Goal: Task Accomplishment & Management: Manage account settings

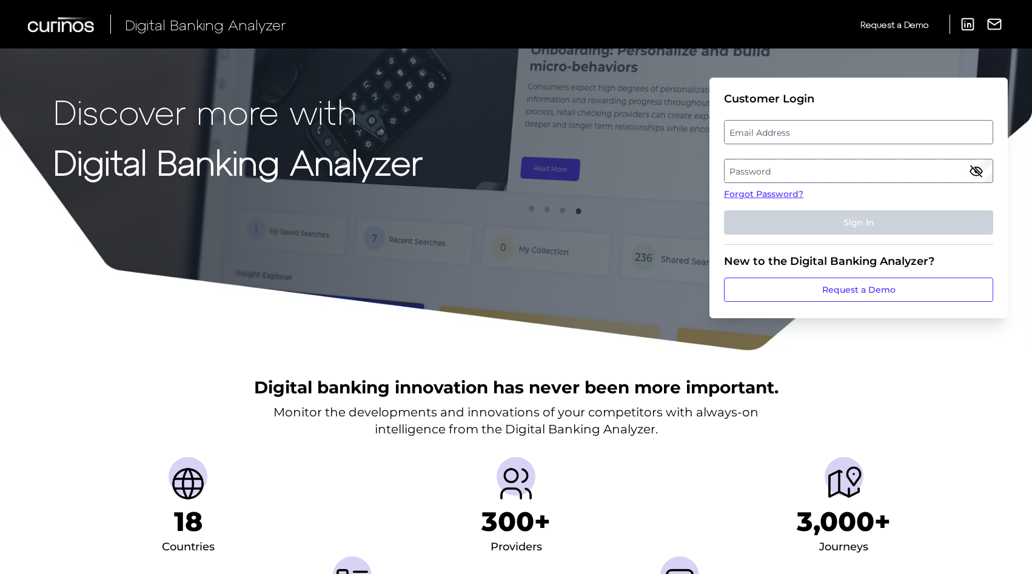
click at [763, 129] on label "Email Address" at bounding box center [858, 132] width 267 height 22
click at [763, 129] on input "email" at bounding box center [858, 132] width 269 height 24
click at [808, 135] on input "[EMAIL_ADDRESS][DOMAIN_NAME]" at bounding box center [858, 132] width 269 height 24
type input "[EMAIL_ADDRESS][DOMAIN_NAME]"
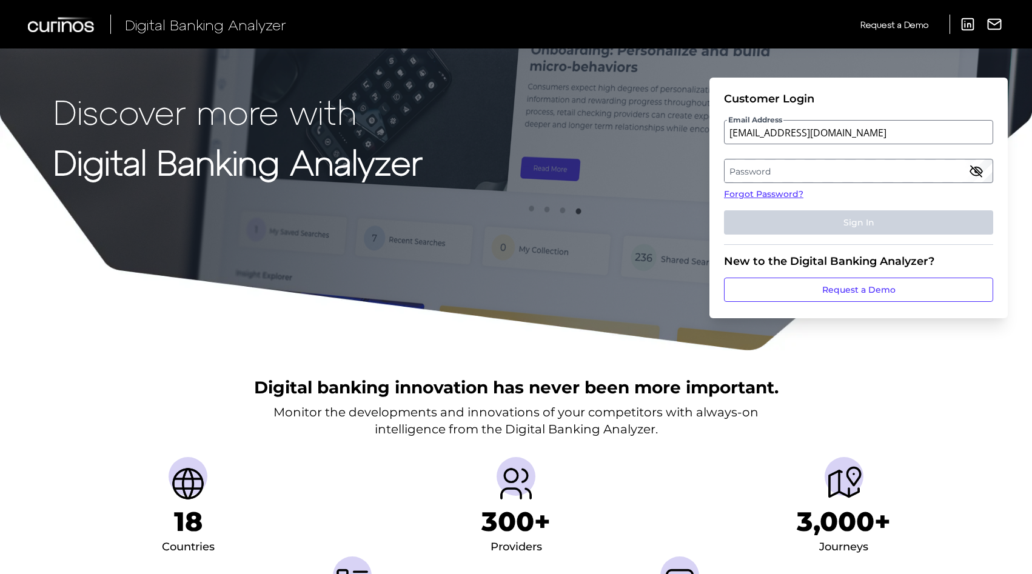
click at [774, 166] on label "Password" at bounding box center [858, 171] width 267 height 22
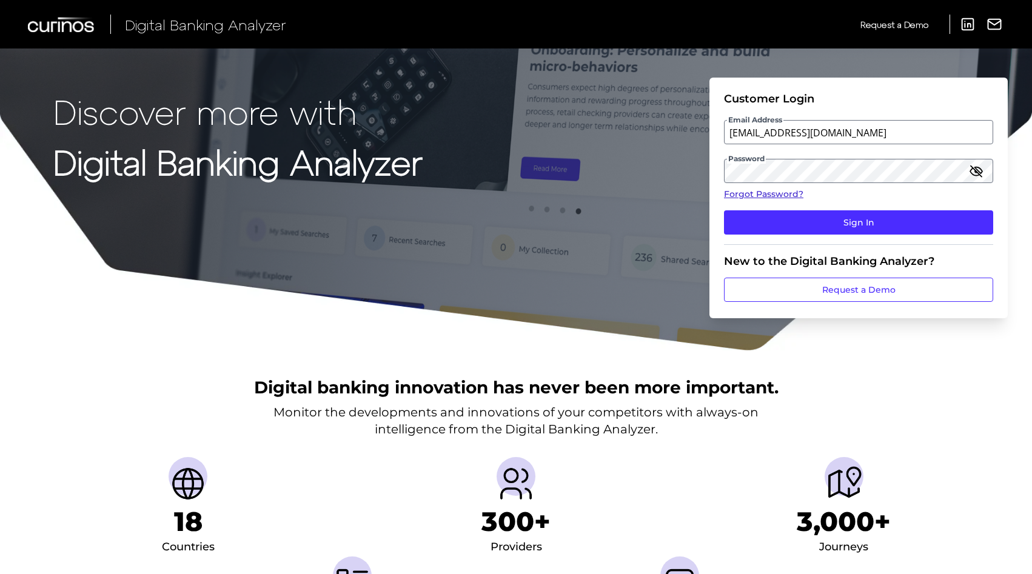
click at [983, 200] on link "Forgot Password?" at bounding box center [858, 194] width 269 height 13
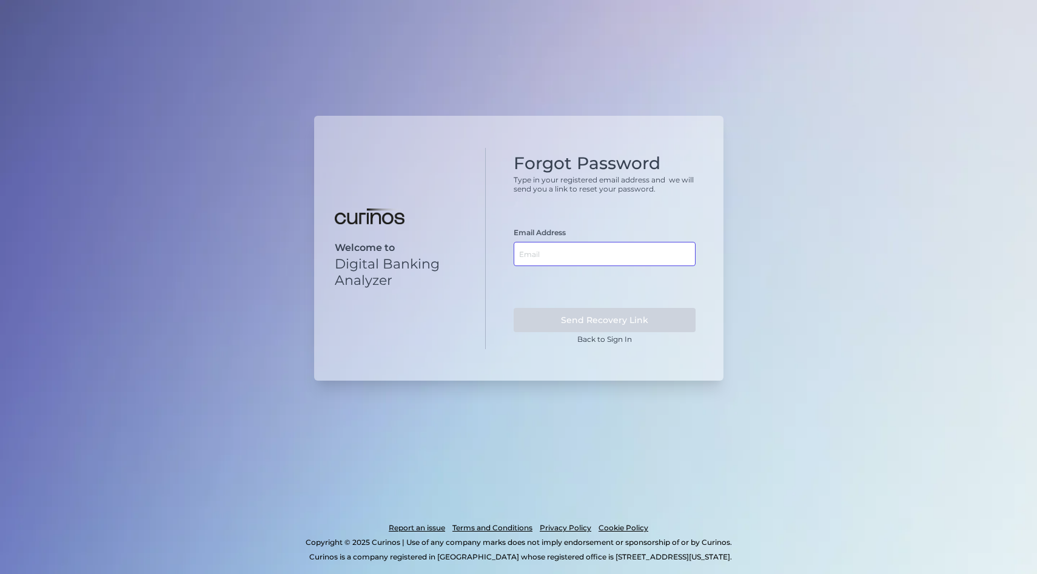
click at [538, 252] on input "text" at bounding box center [605, 254] width 182 height 24
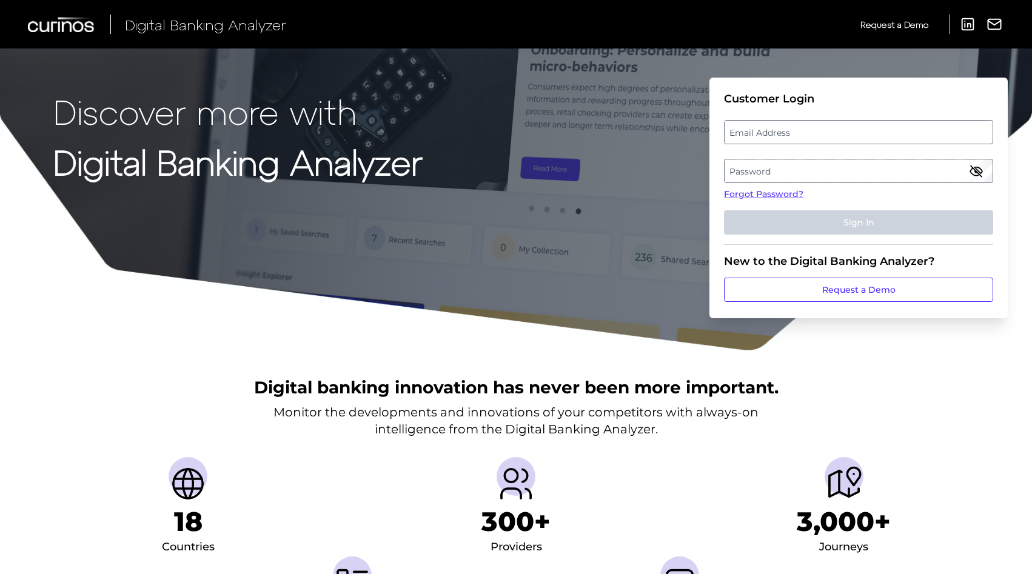
click at [774, 135] on label "Email Address" at bounding box center [858, 132] width 267 height 22
click at [774, 135] on input "email" at bounding box center [858, 132] width 269 height 24
type input "[EMAIL_ADDRESS][DOMAIN_NAME]"
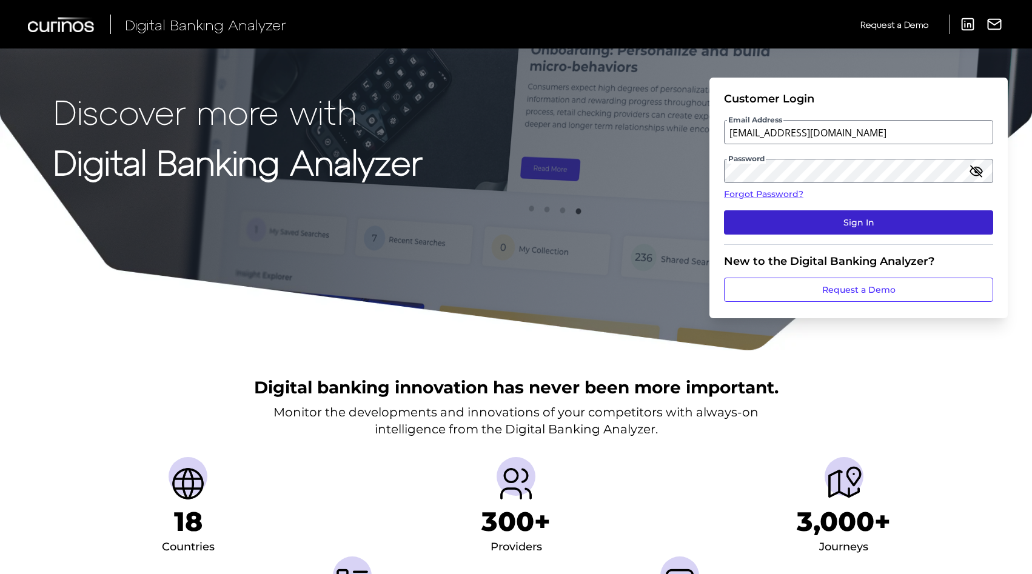
click at [861, 216] on button "Sign In" at bounding box center [858, 222] width 269 height 24
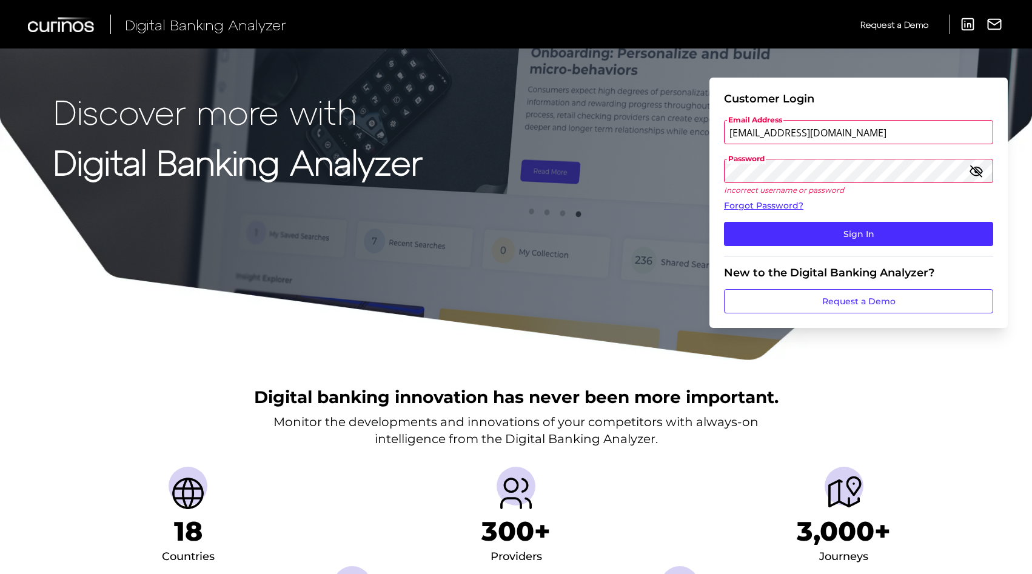
click at [767, 137] on input "[EMAIL_ADDRESS][DOMAIN_NAME]" at bounding box center [858, 132] width 269 height 24
click at [979, 172] on icon "button" at bounding box center [976, 171] width 12 height 8
click at [710, 194] on form "Customer Login Email Address [EMAIL_ADDRESS][DOMAIN_NAME] Password Incorrect us…" at bounding box center [859, 203] width 298 height 250
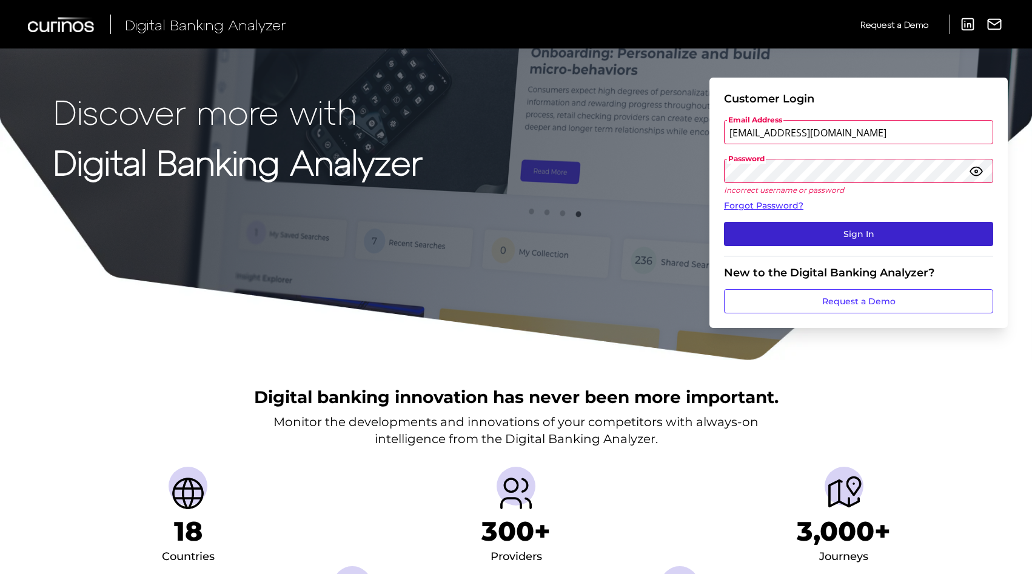
click at [805, 229] on button "Sign In" at bounding box center [858, 234] width 269 height 24
click at [803, 235] on button "Sign In" at bounding box center [858, 234] width 269 height 24
